Goal: Task Accomplishment & Management: Manage account settings

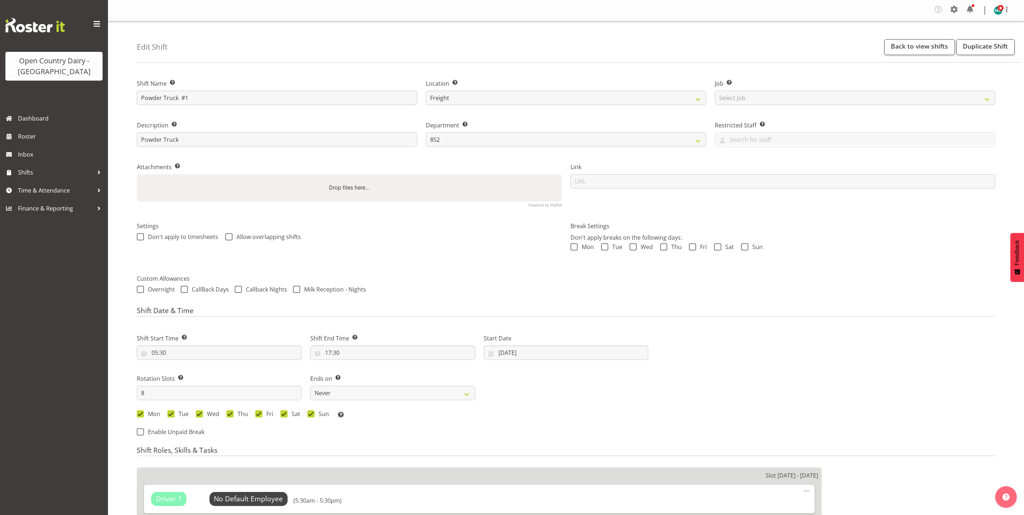
select select "993"
select select "816"
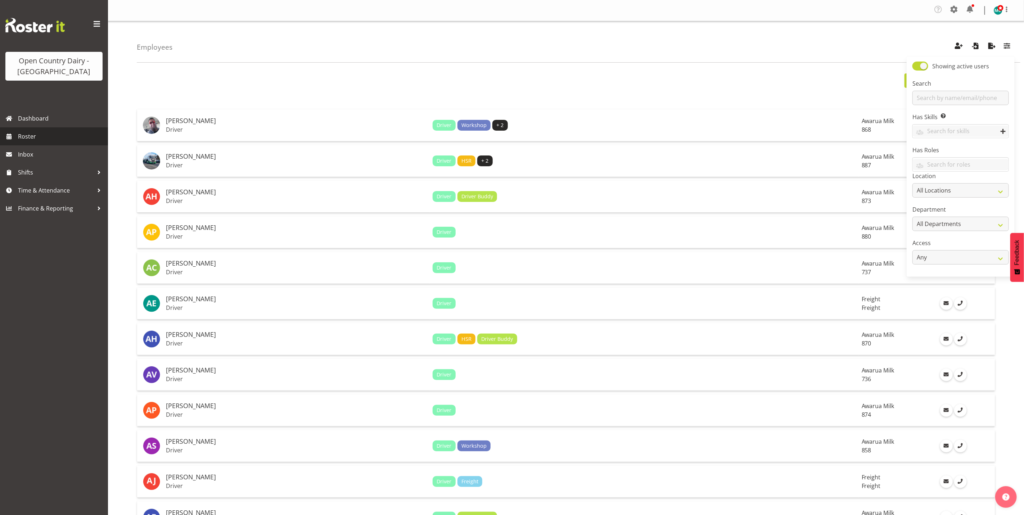
click at [35, 141] on span "Roster" at bounding box center [61, 136] width 86 height 11
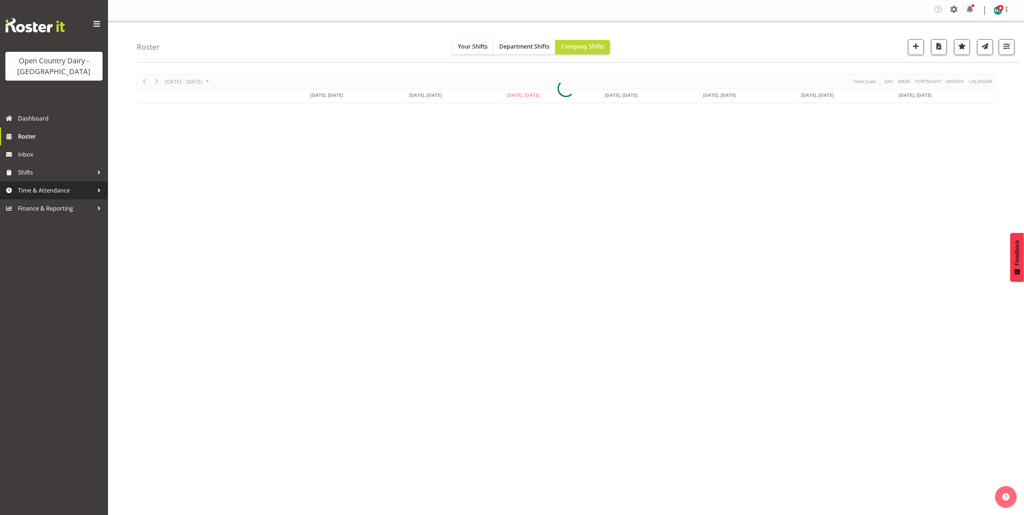
click at [33, 191] on span "Time & Attendance" at bounding box center [56, 190] width 76 height 11
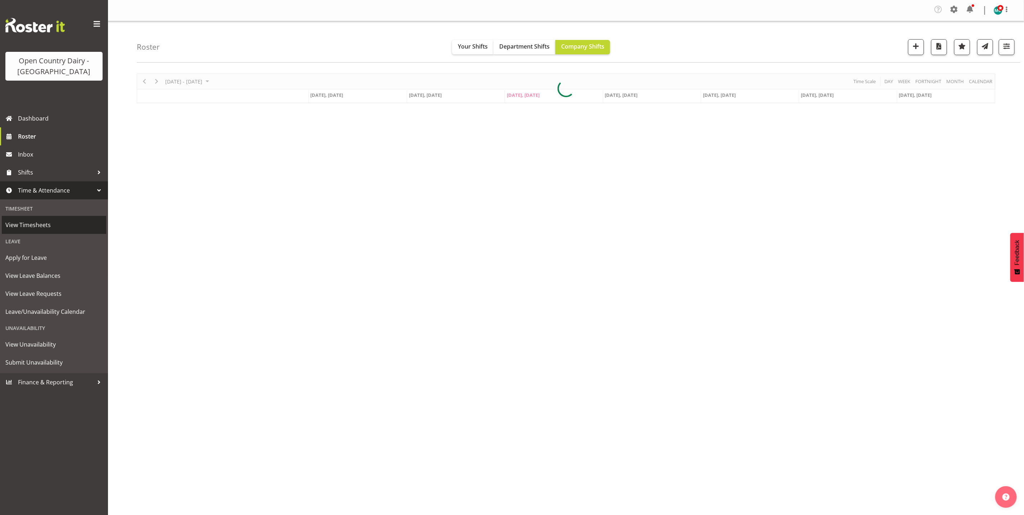
click at [40, 227] on span "View Timesheets" at bounding box center [53, 224] width 97 height 11
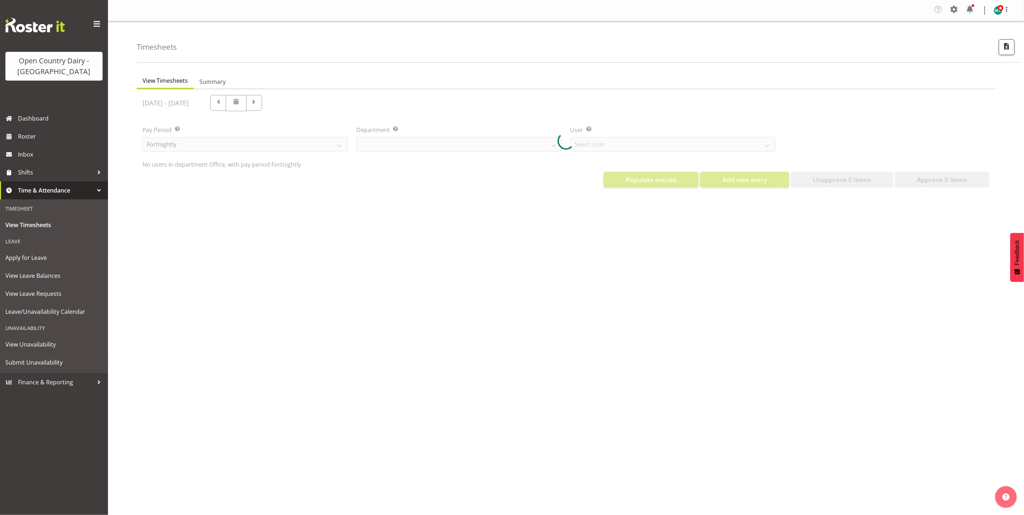
select select "699"
select select "8449"
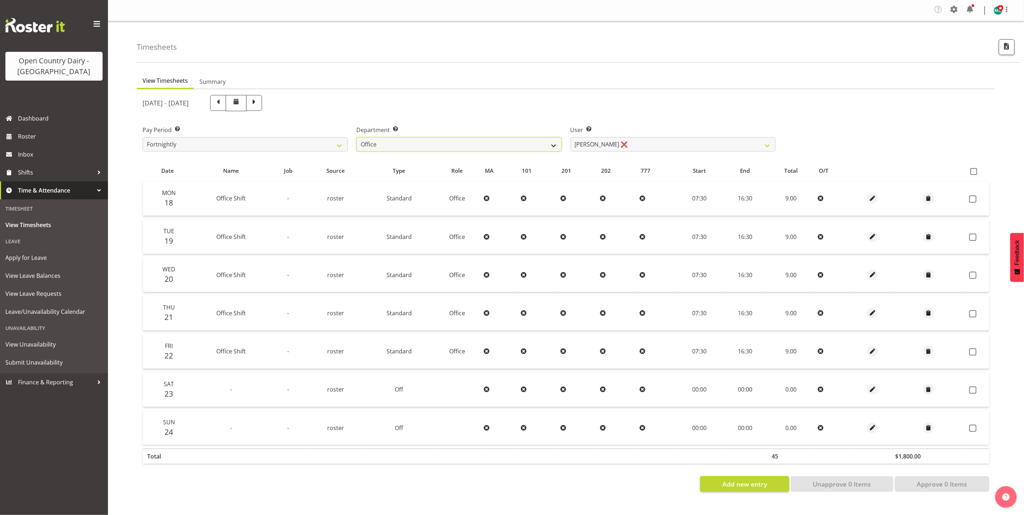
click at [554, 144] on select "734 735 736 737 738 739 851 852 853 854 855 856 858 861 862 865 868 869 870 873" at bounding box center [458, 144] width 205 height 14
select select "686"
click at [356, 137] on select "734 735 736 737 738 739 851 852 853 854 855 856 858 861 862 865 868 869 870 873" at bounding box center [458, 144] width 205 height 14
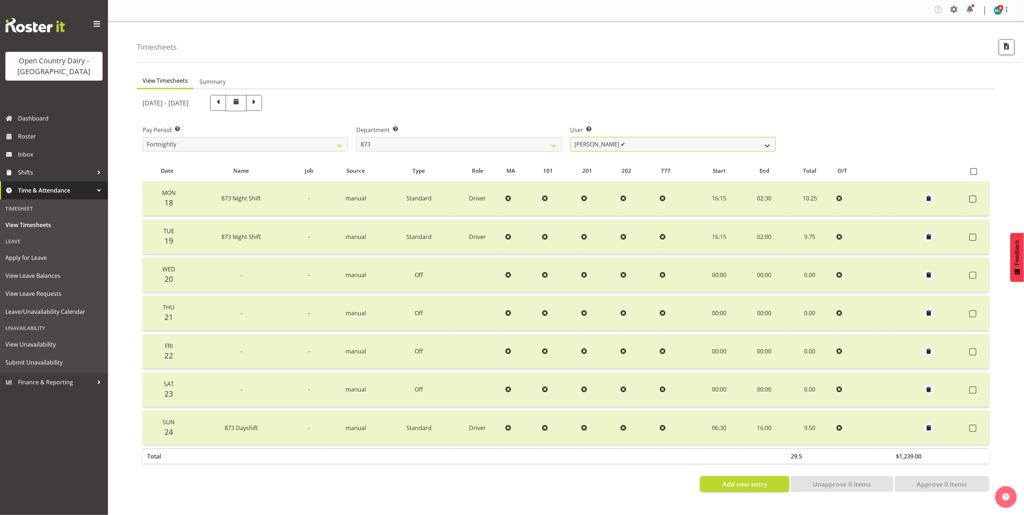
click at [702, 141] on select "Andrew Henderson ✔ Ricky Popham ✔ Stacy MacAskill ✔ Trish Nicol ✔" at bounding box center [672, 144] width 205 height 14
select select "7516"
click at [570, 137] on select "Andrew Henderson ✔ Ricky Popham ✔ Stacy MacAskill ✔ Trish Nicol ✔" at bounding box center [672, 144] width 205 height 14
click at [259, 100] on span at bounding box center [253, 102] width 9 height 9
select select
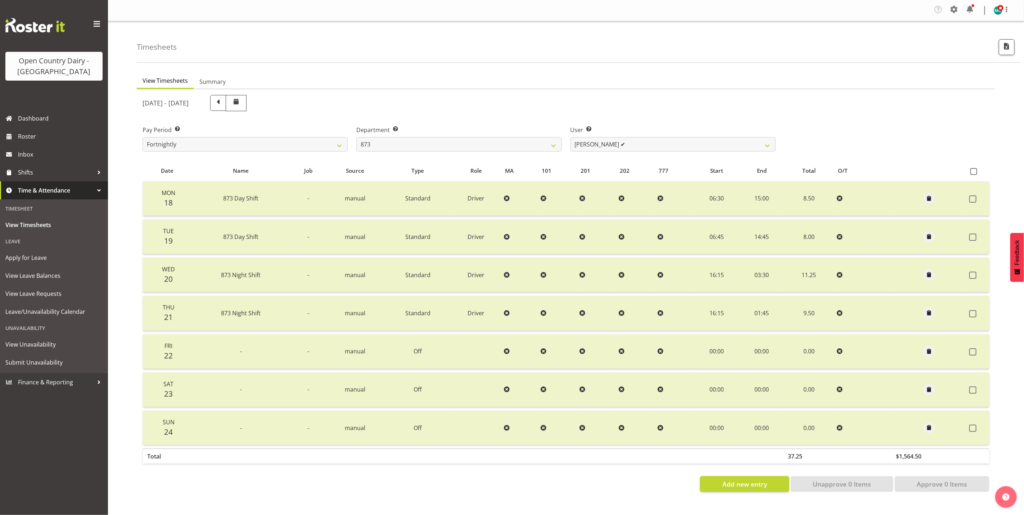
select select
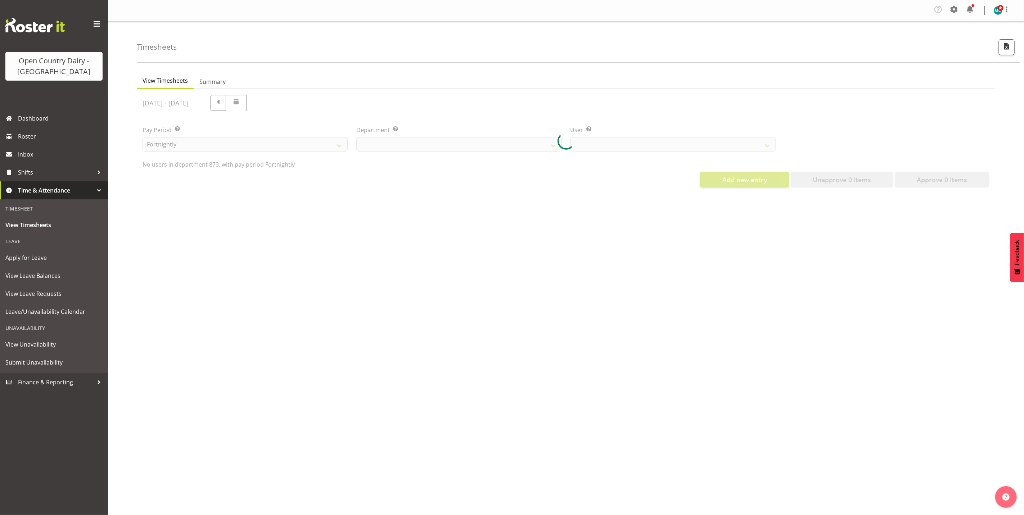
select select "686"
select select "7516"
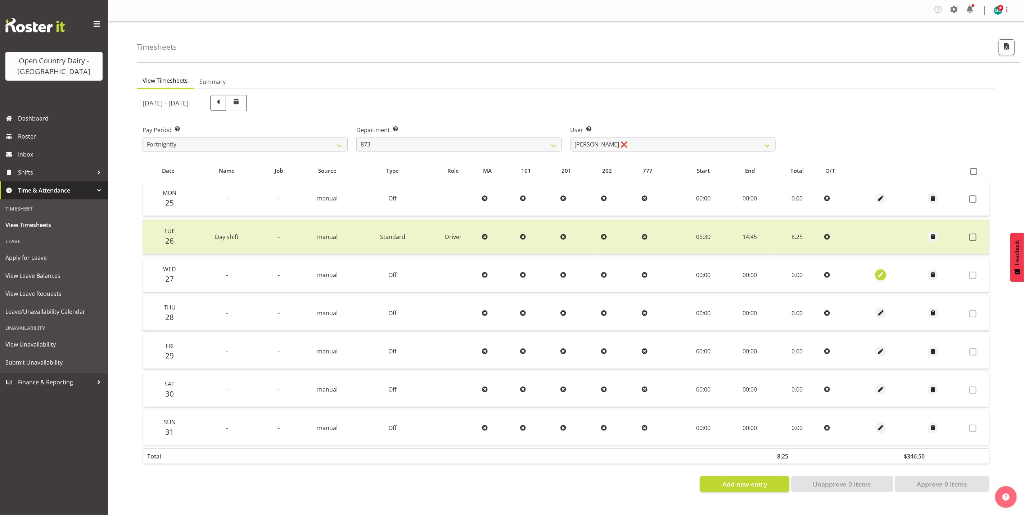
click at [881, 275] on span "button" at bounding box center [880, 275] width 8 height 8
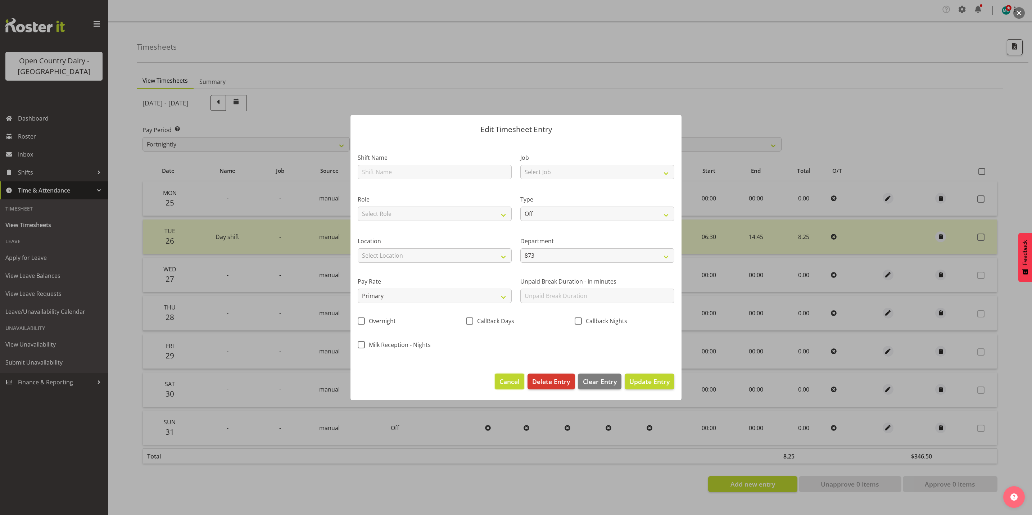
click at [506, 383] on span "Cancel" at bounding box center [509, 381] width 20 height 9
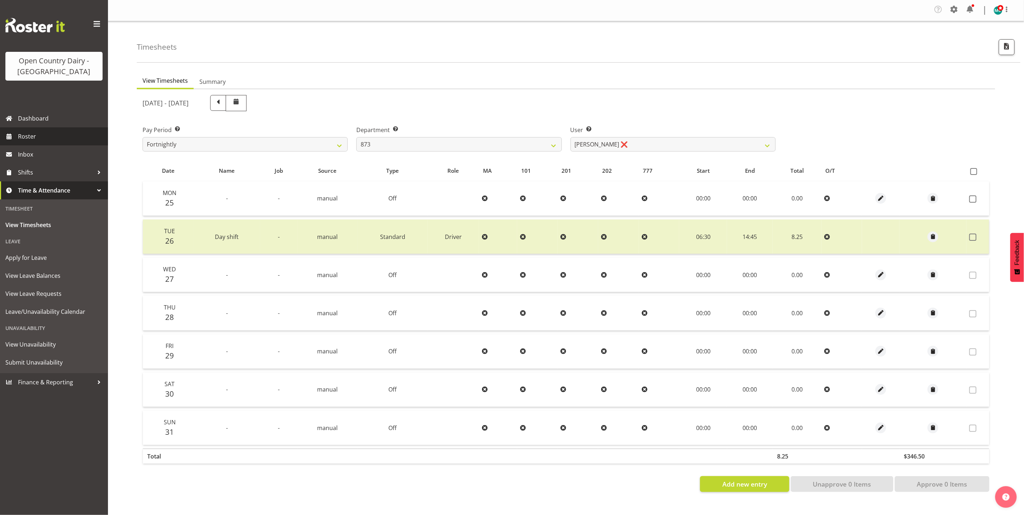
click at [27, 139] on span "Roster" at bounding box center [61, 136] width 86 height 11
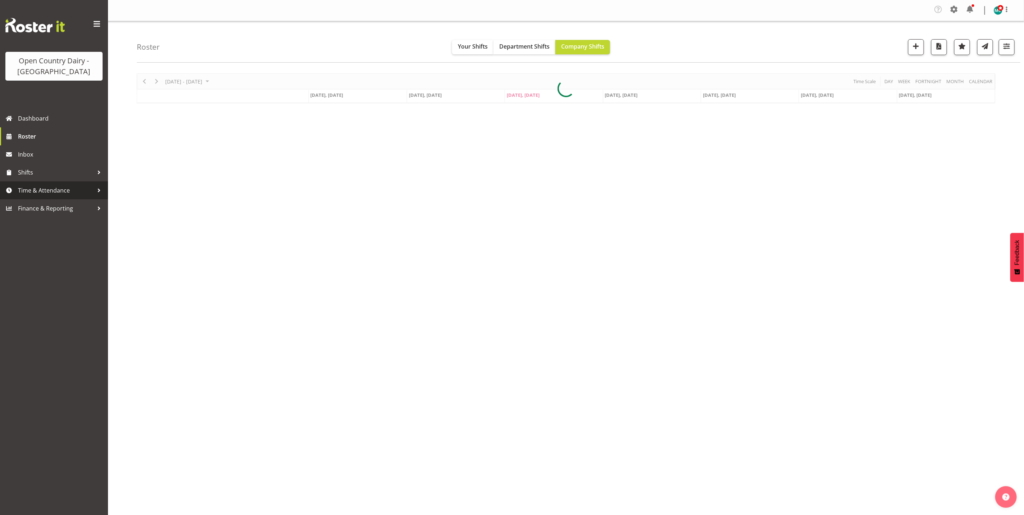
click at [42, 192] on span "Time & Attendance" at bounding box center [56, 190] width 76 height 11
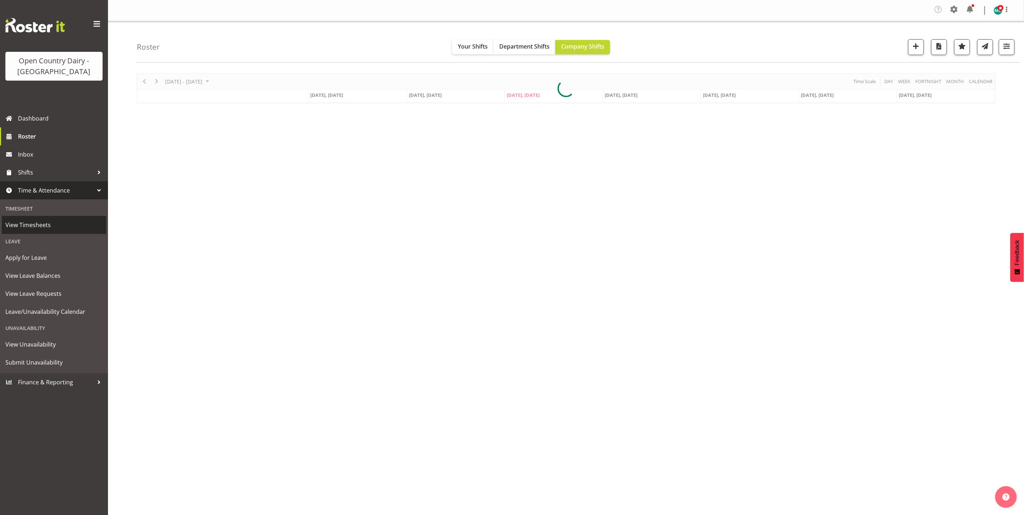
click at [37, 225] on span "View Timesheets" at bounding box center [53, 224] width 97 height 11
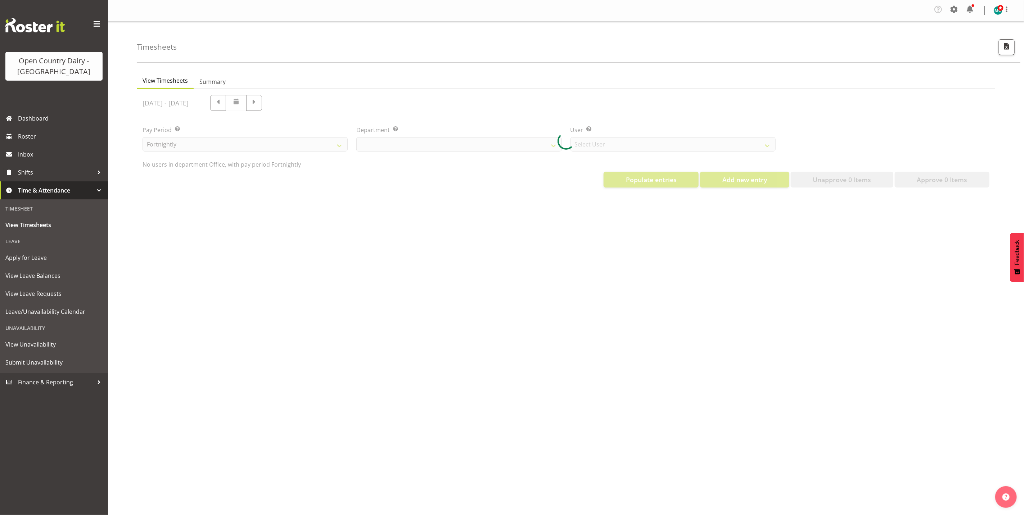
select select "699"
select select "8449"
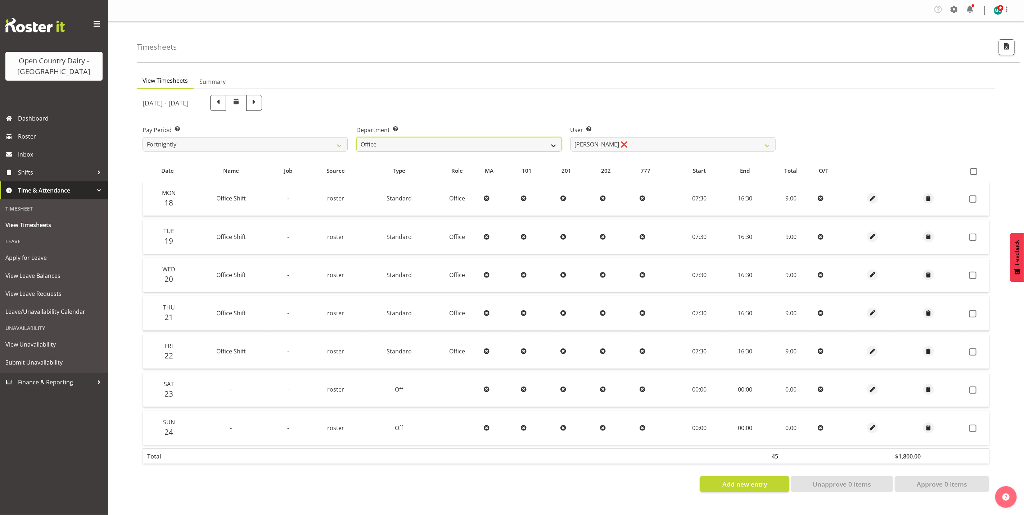
click at [554, 147] on select "734 735 736 737 738 739 851 852 853 854 855 856 858 861 862 865 868 869 870 873" at bounding box center [458, 144] width 205 height 14
select select "686"
click at [356, 137] on select "734 735 736 737 738 739 851 852 853 854 855 856 858 861 862 865 868 869 870 873" at bounding box center [458, 144] width 205 height 14
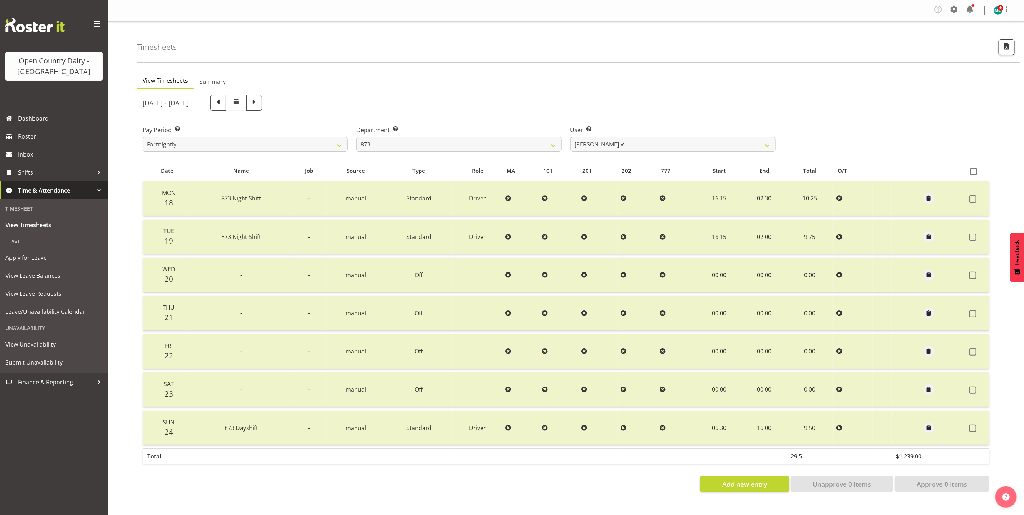
click at [704, 141] on div at bounding box center [566, 293] width 858 height 408
click at [755, 145] on select "Andrew Henderson ✔ Ricky Popham ✔ Stacy MacAskill ✔ Trish Nicol ✔" at bounding box center [672, 144] width 205 height 14
select select "7516"
click at [570, 137] on select "Andrew Henderson ✔ Ricky Popham ✔ Stacy MacAskill ✔ Trish Nicol ✔" at bounding box center [672, 144] width 205 height 14
click at [259, 100] on span at bounding box center [253, 102] width 9 height 9
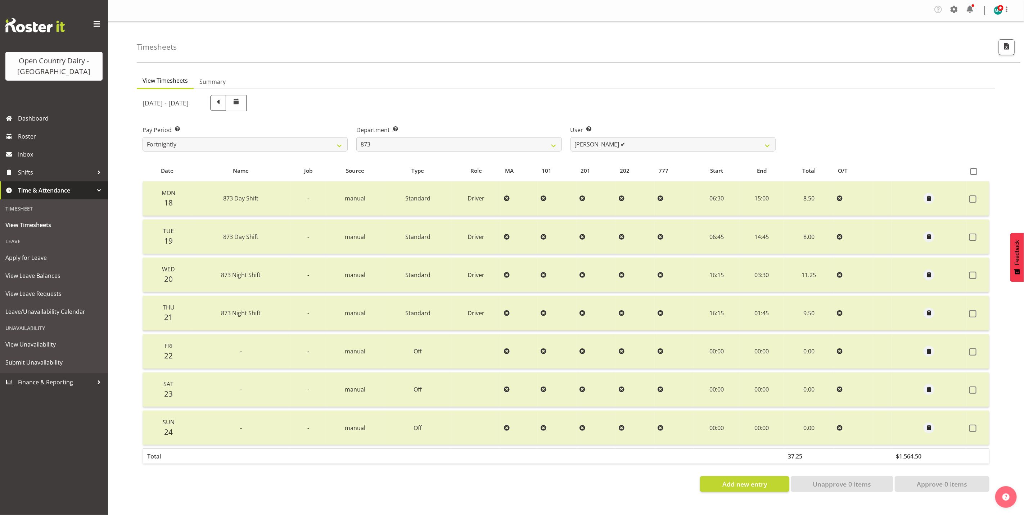
select select
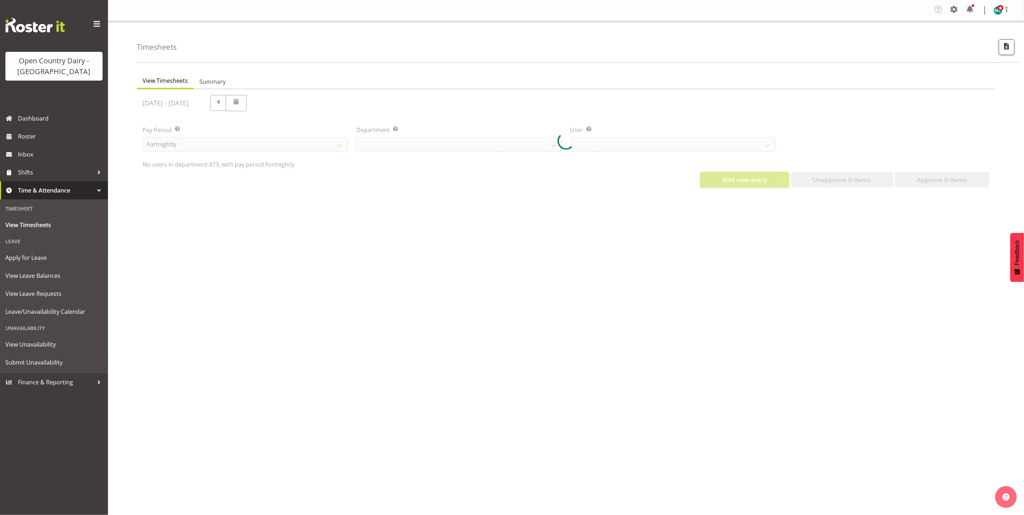
select select "686"
select select "7516"
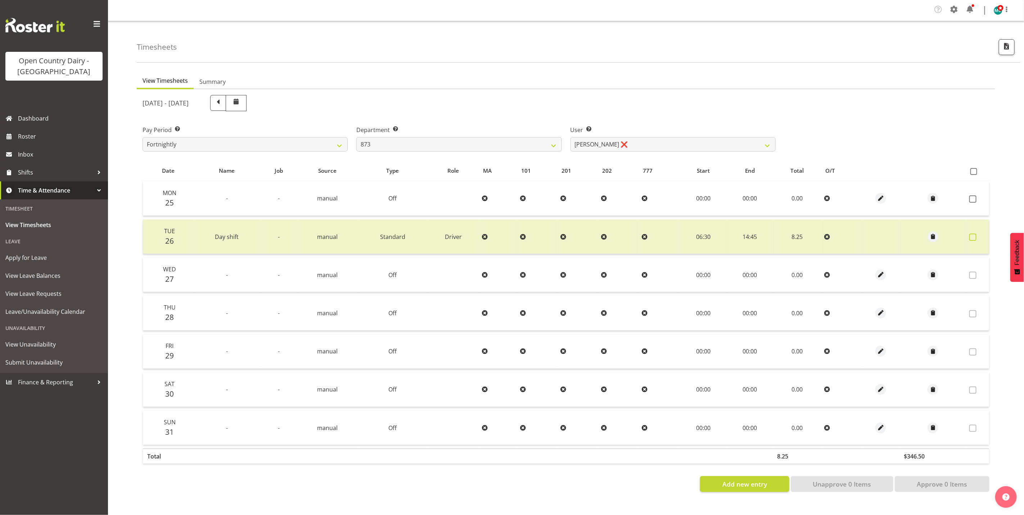
click at [973, 237] on span at bounding box center [972, 237] width 7 height 7
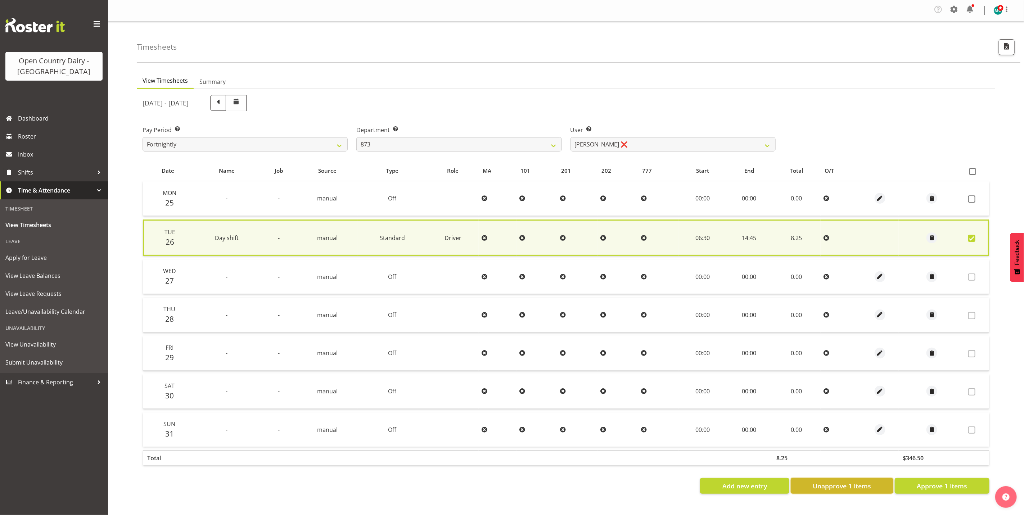
click at [834, 487] on span "Unapprove 1 Items" at bounding box center [841, 485] width 58 height 9
checkbox input "false"
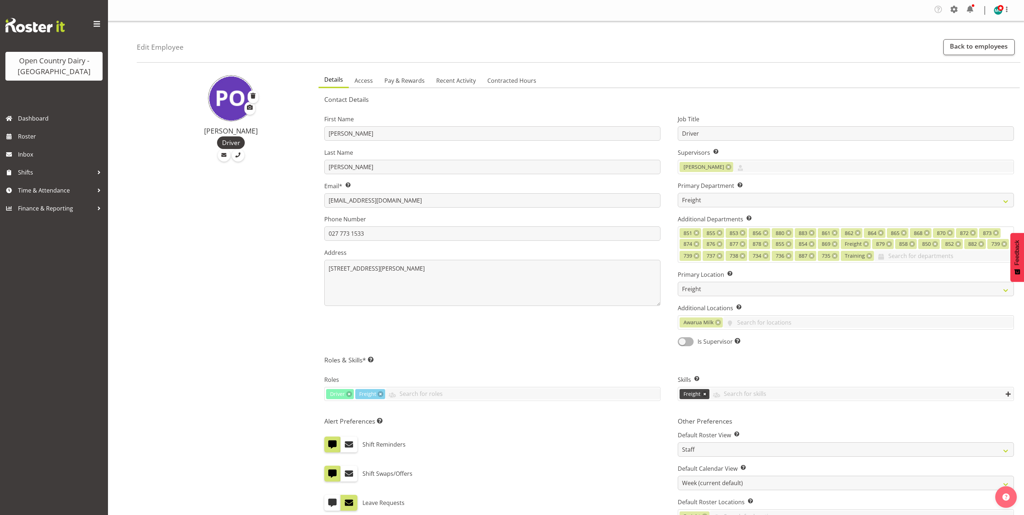
select select "702"
select select "993"
select select "TimelineWeek"
click at [24, 134] on span "Roster" at bounding box center [61, 136] width 86 height 11
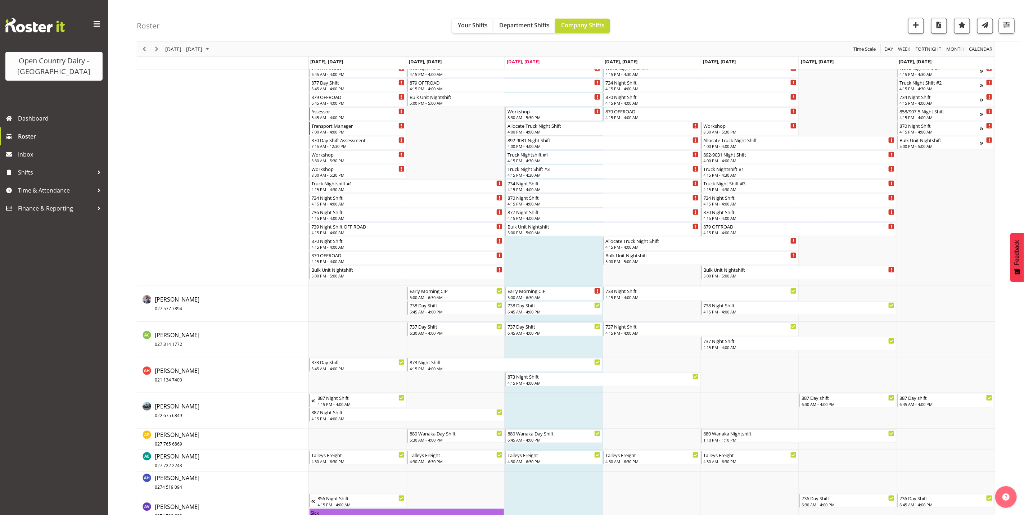
scroll to position [324, 0]
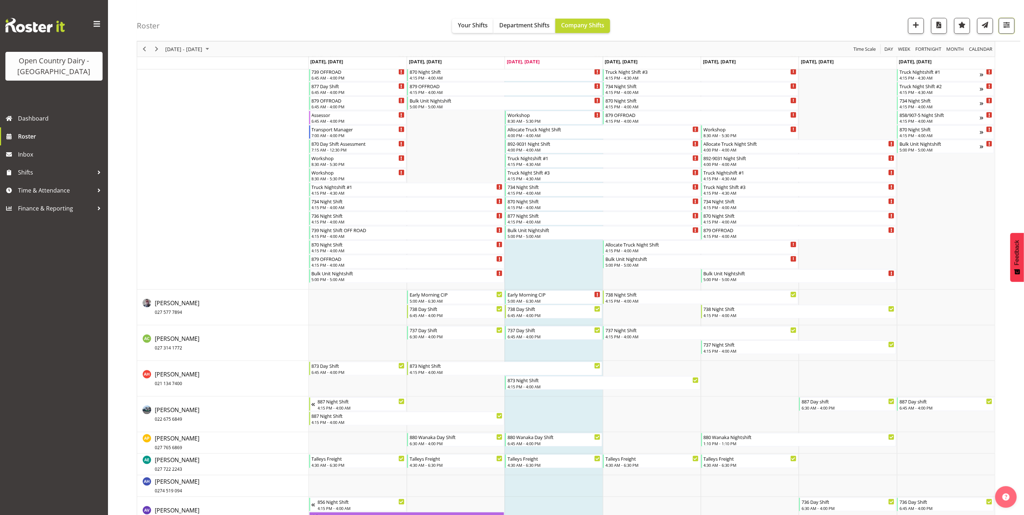
click at [1006, 26] on span "button" at bounding box center [1006, 24] width 9 height 9
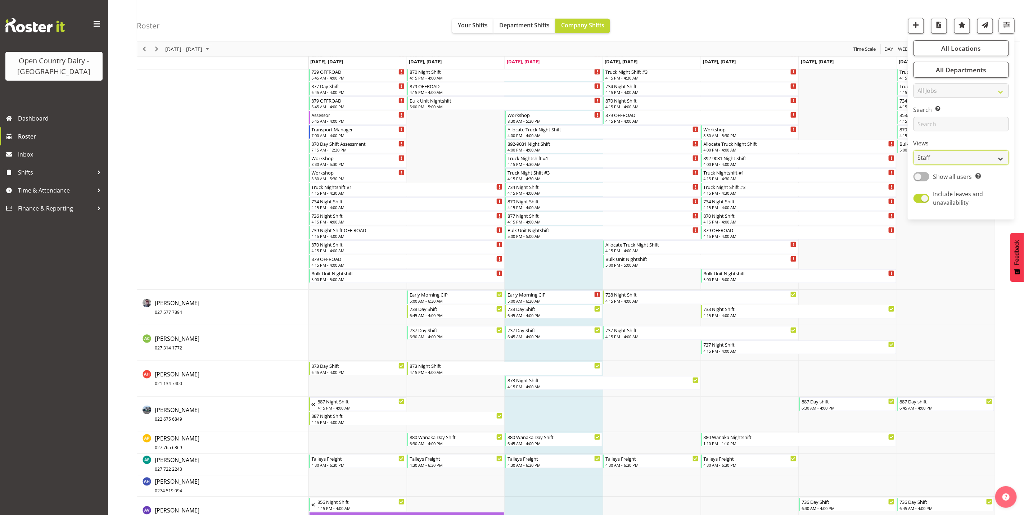
click at [936, 154] on select "Staff Role Shift - Horizontal Shift - Vertical Staff - Location" at bounding box center [960, 157] width 95 height 14
select select "shiftH"
click at [913, 165] on select "Staff Role Shift - Horizontal Shift - Vertical Staff - Location" at bounding box center [960, 157] width 95 height 14
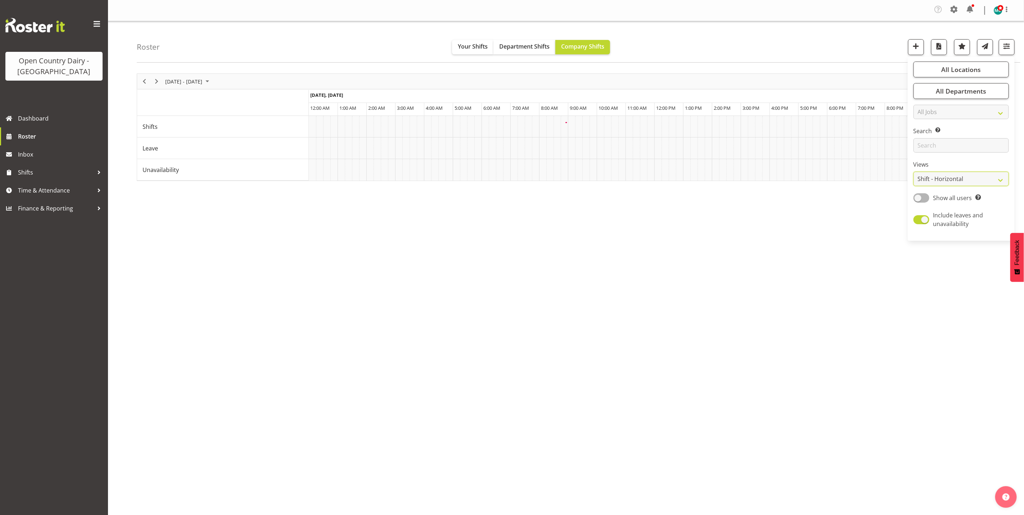
scroll to position [0, 0]
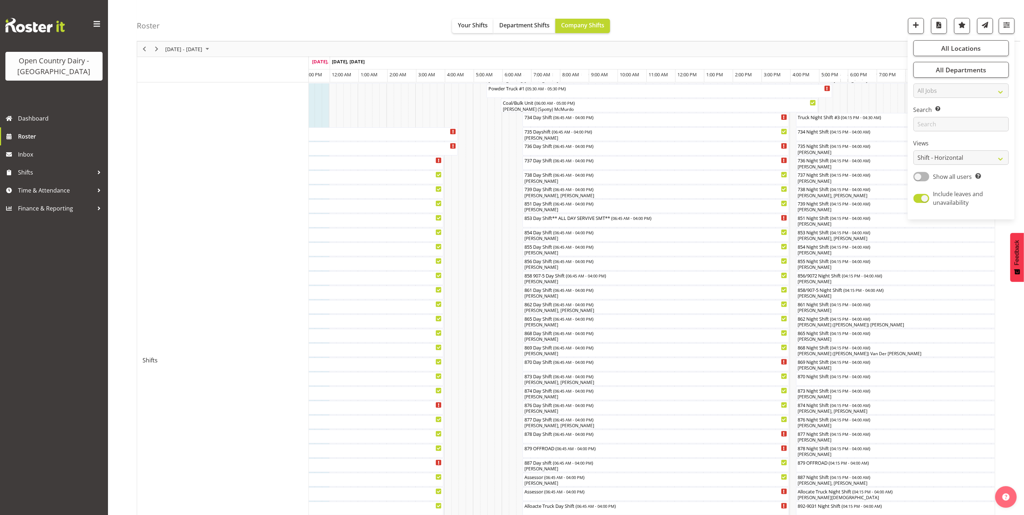
scroll to position [72, 0]
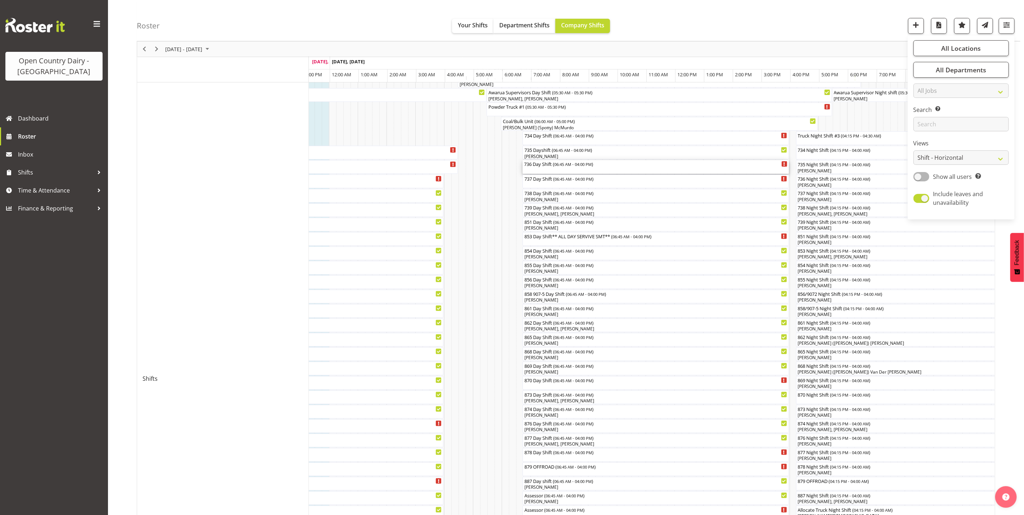
click at [547, 168] on div "736 Day Shift ( 06:45 AM - 04:00 PM )" at bounding box center [655, 167] width 263 height 14
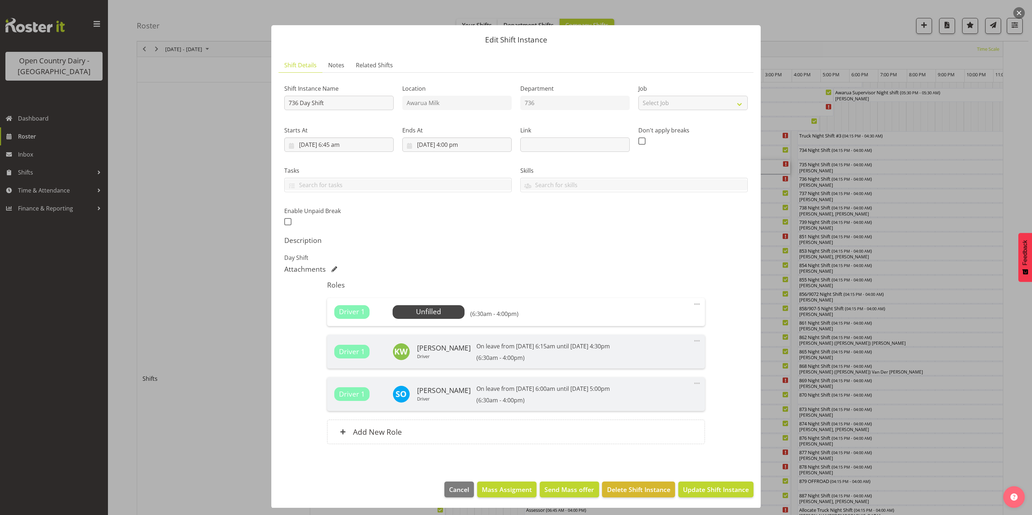
click at [1022, 13] on button "button" at bounding box center [1019, 13] width 12 height 12
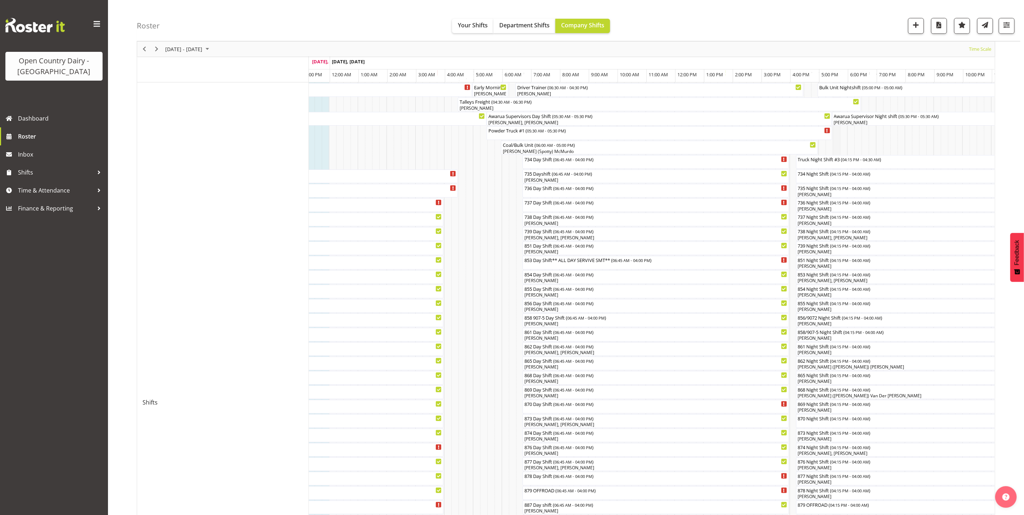
scroll to position [108, 0]
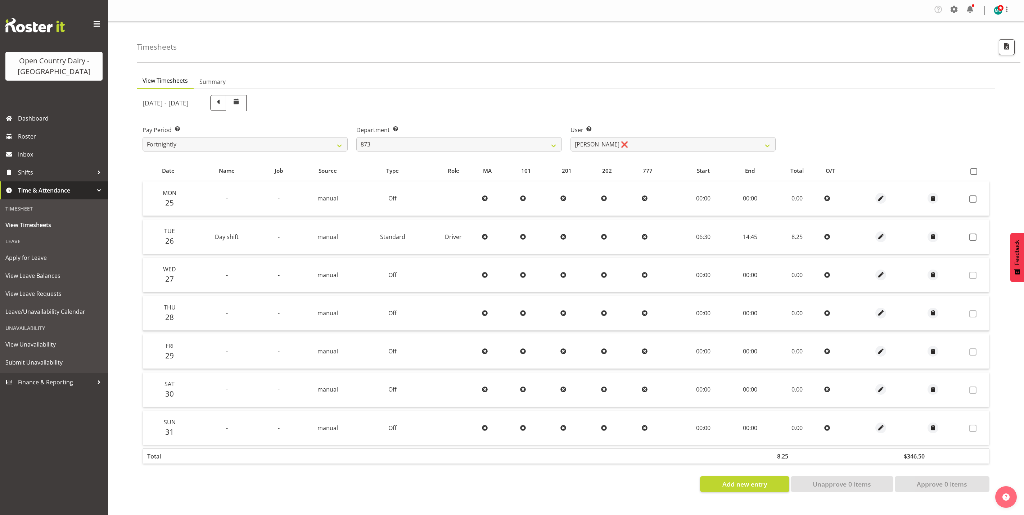
select select "686"
select select "7516"
click at [18, 137] on span "Roster" at bounding box center [61, 136] width 86 height 11
